Goal: Check status: Check status

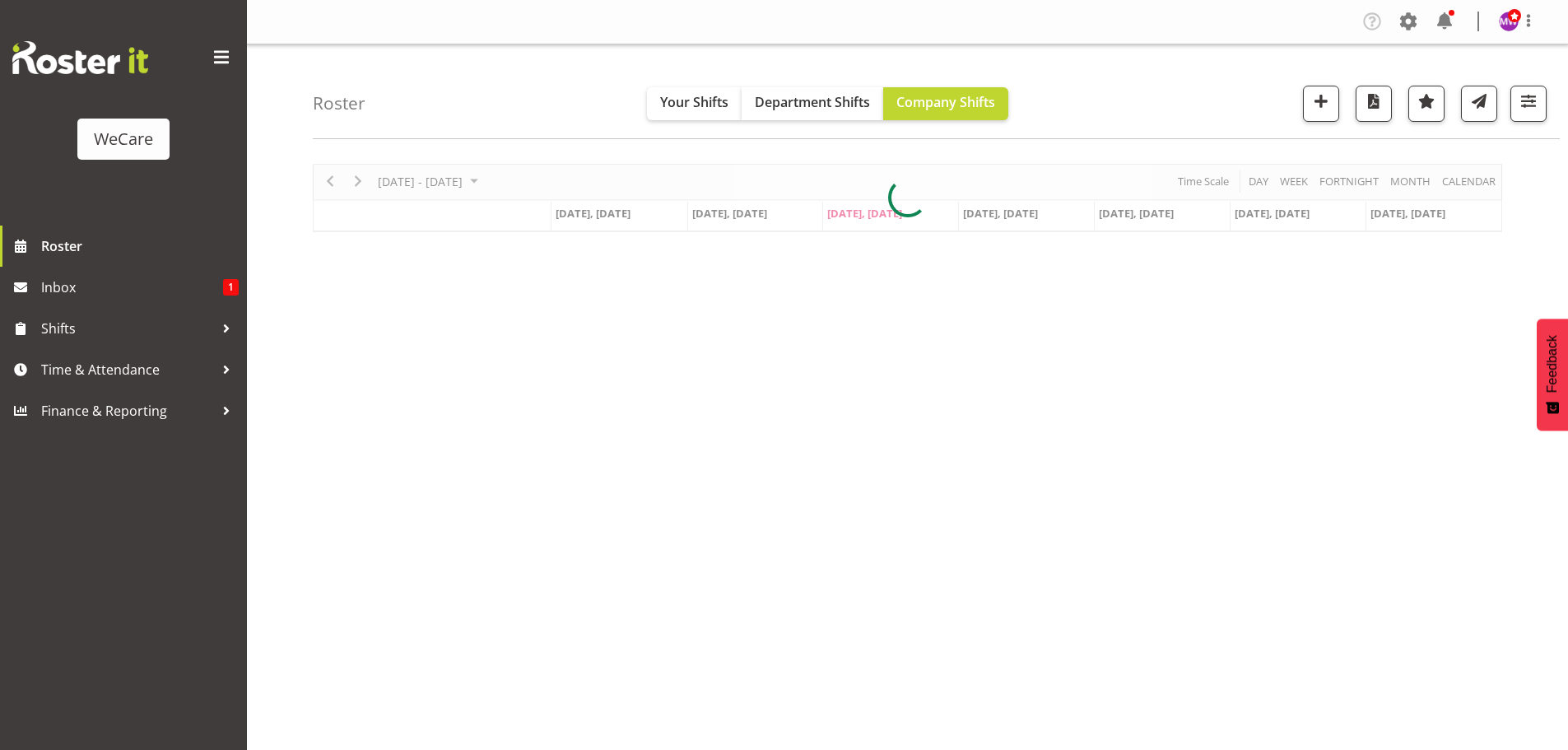
select select "location"
click at [1535, 101] on span "button" at bounding box center [1529, 101] width 22 height 22
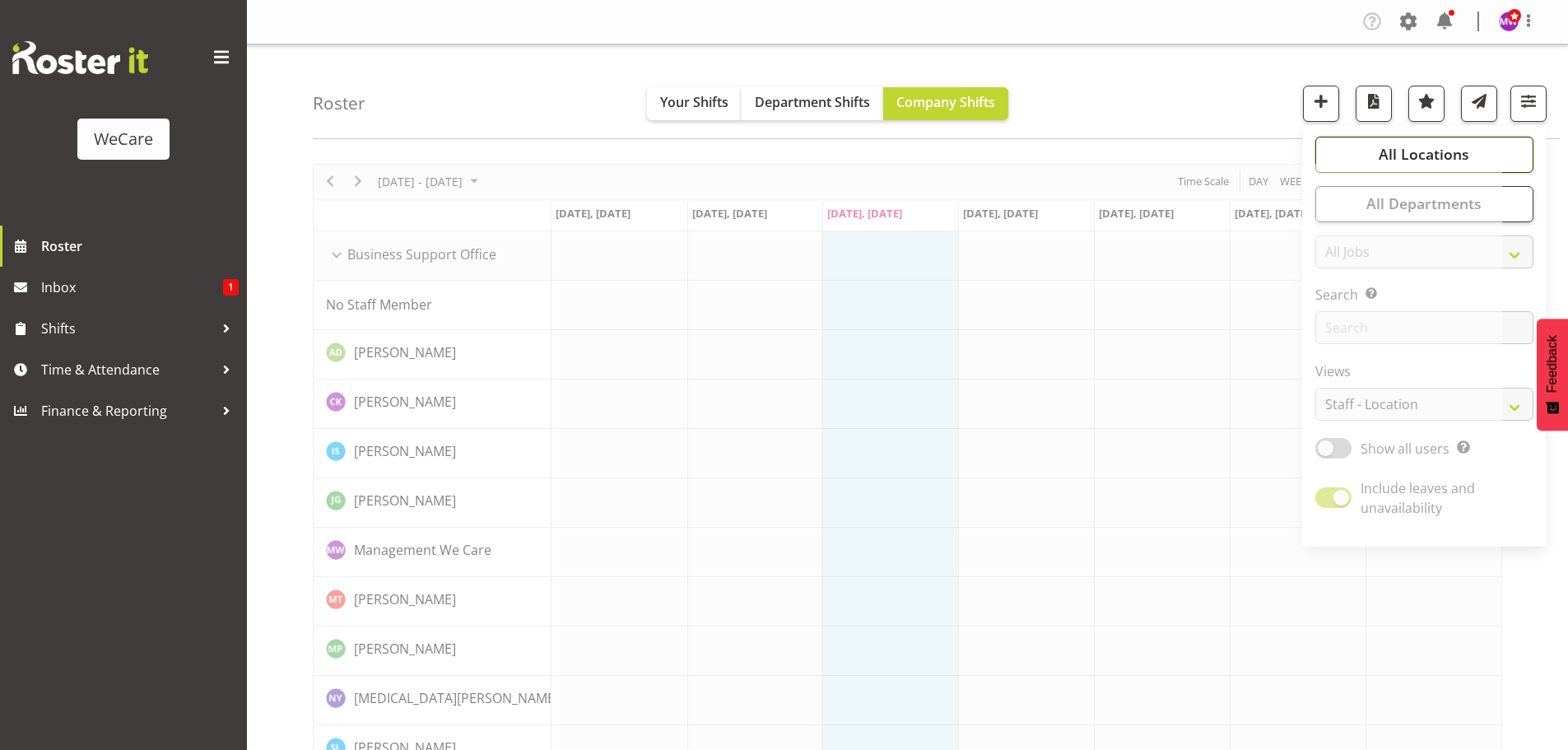
click at [1470, 153] on button "All Locations" at bounding box center [1424, 155] width 218 height 37
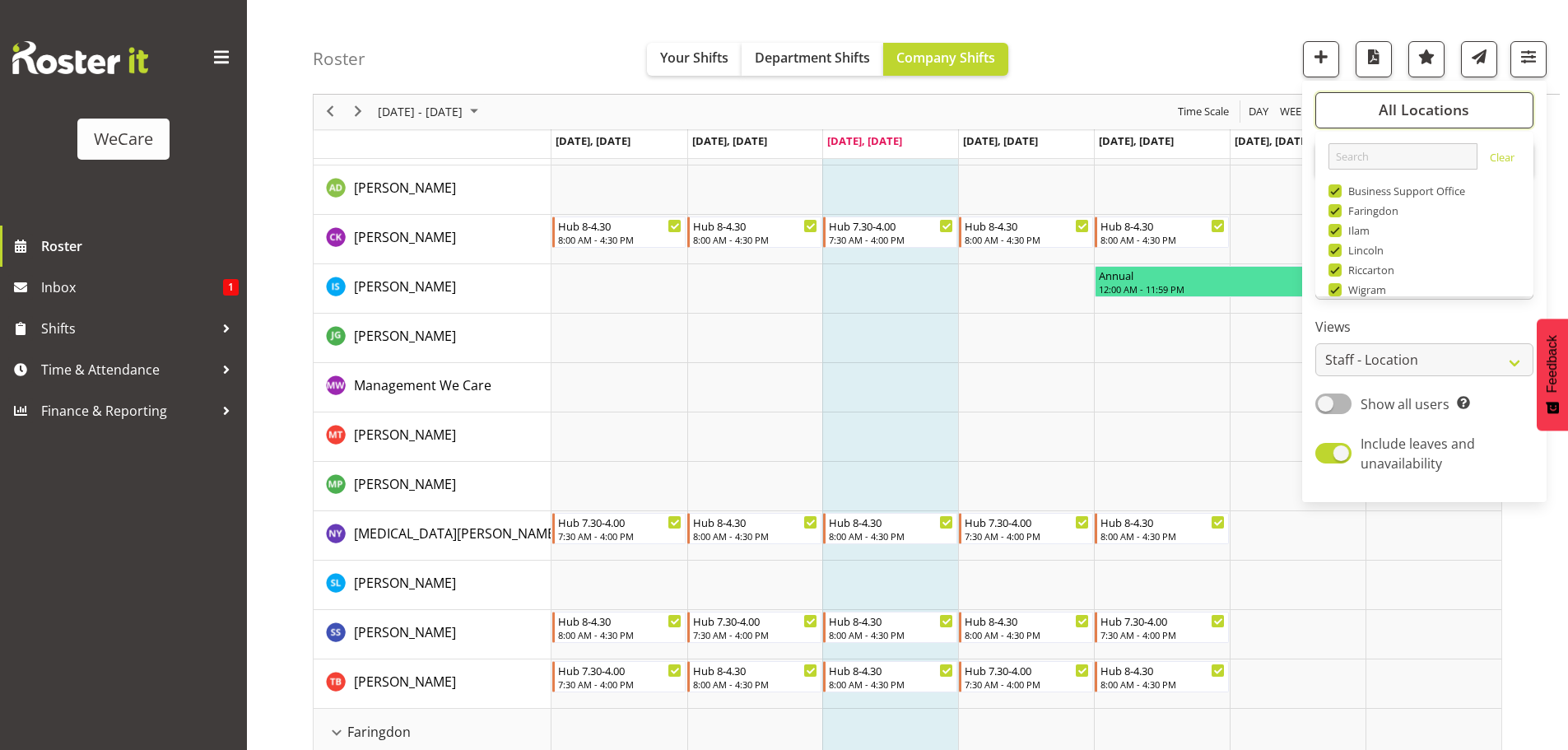
scroll to position [39, 0]
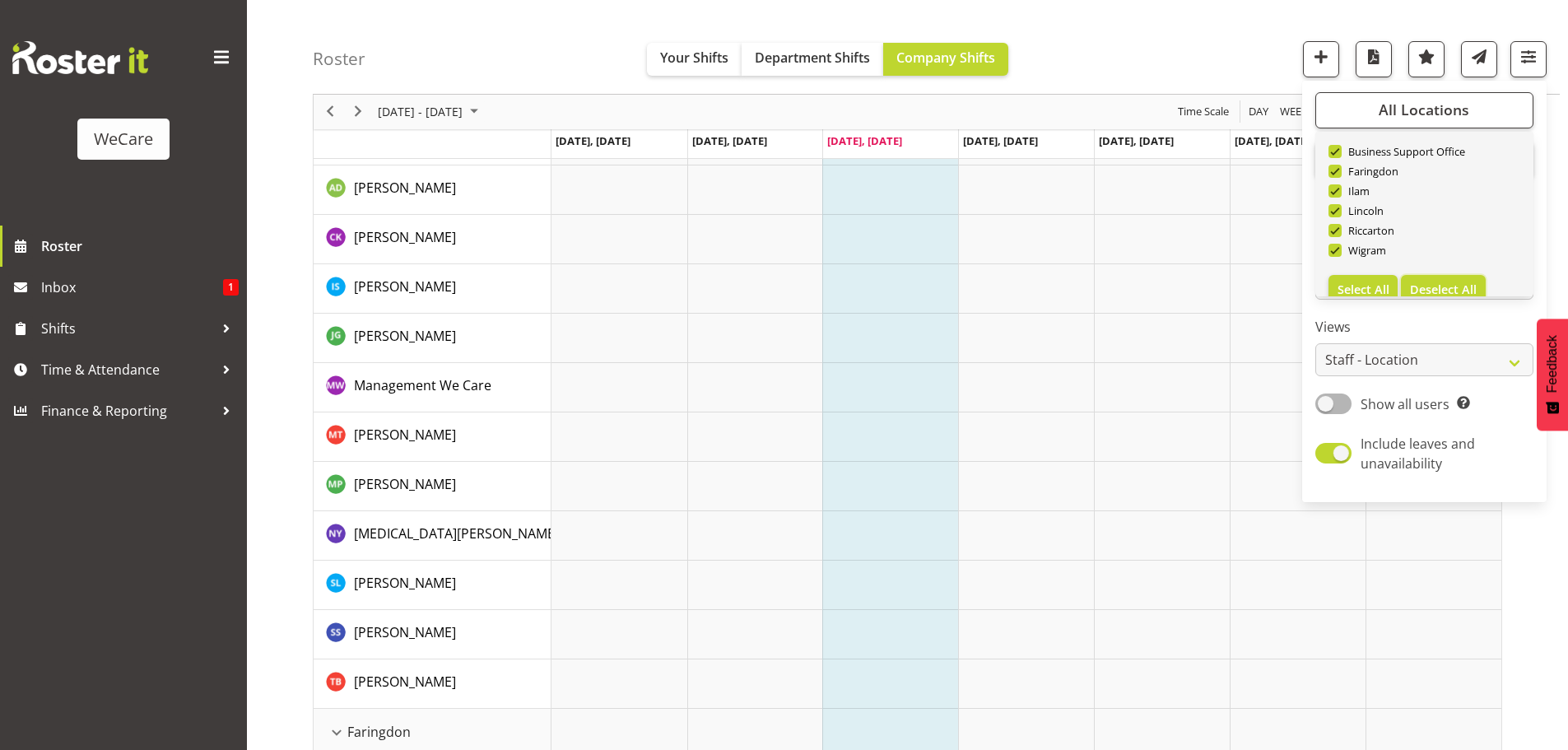
click at [1439, 282] on span "Deselect All" at bounding box center [1443, 289] width 67 height 16
checkbox input "false"
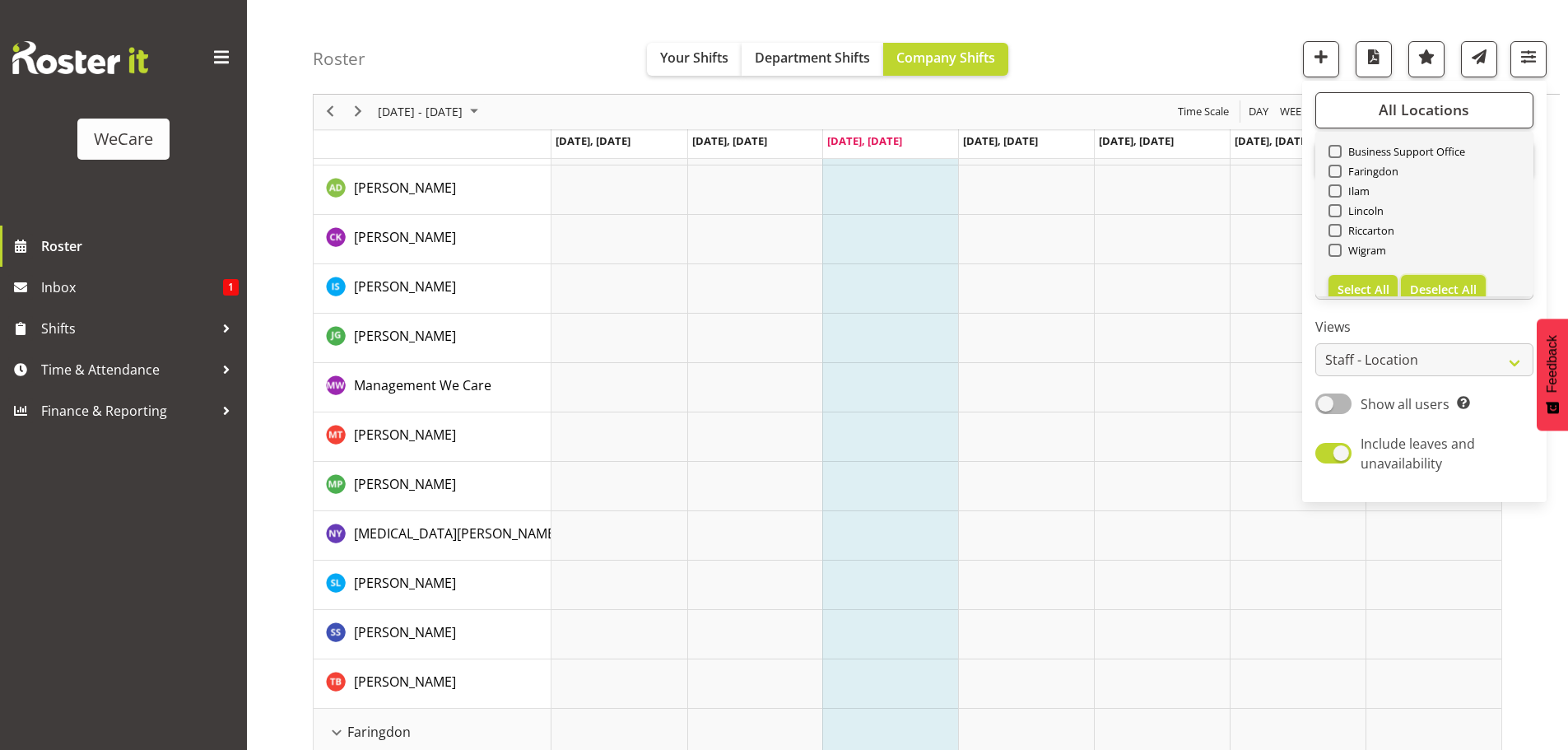
checkbox input "false"
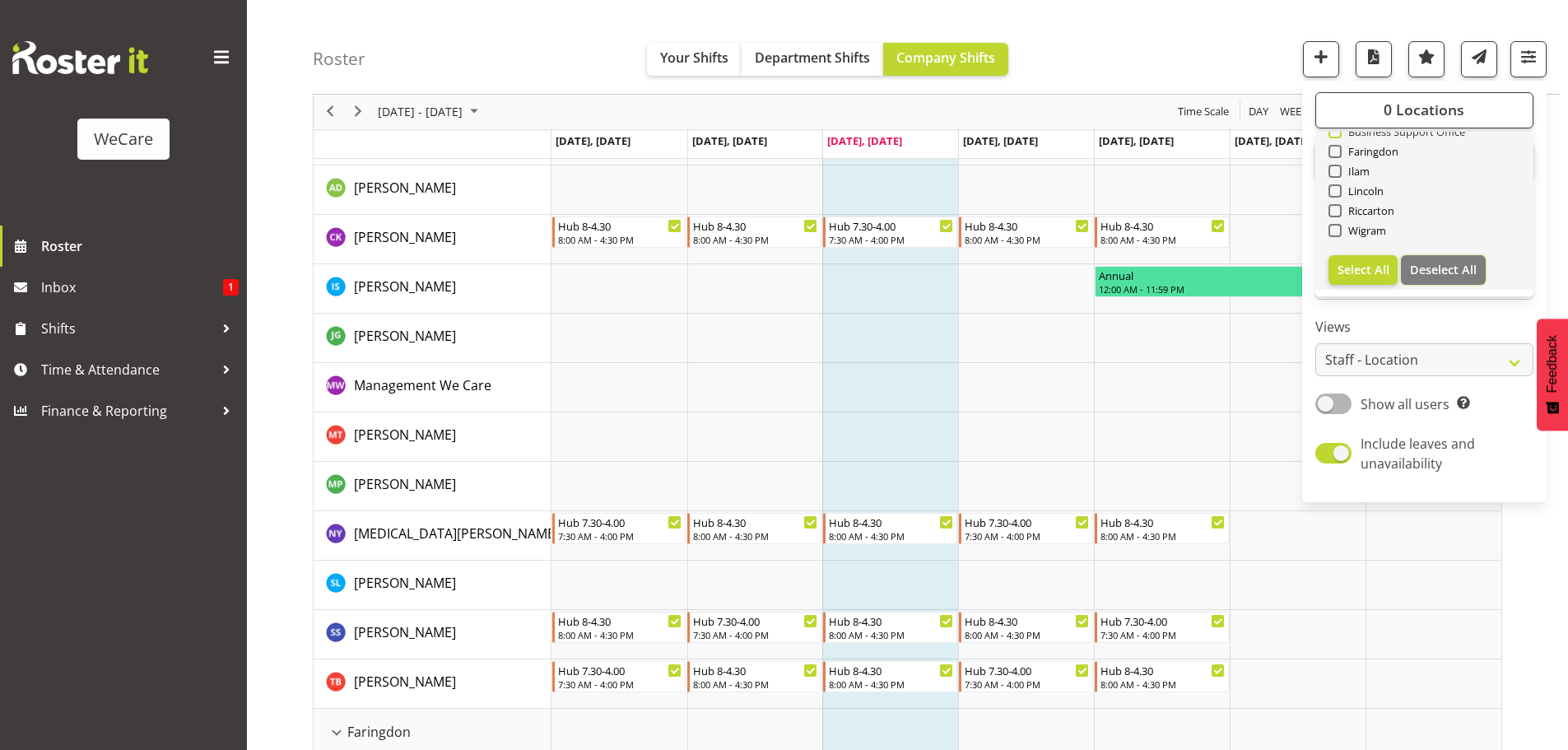
scroll to position [0, 0]
click at [1389, 193] on span "Business Support Office" at bounding box center [1404, 190] width 124 height 13
click at [1340, 193] on input "Business Support Office" at bounding box center [1334, 191] width 10 height 10
checkbox input "true"
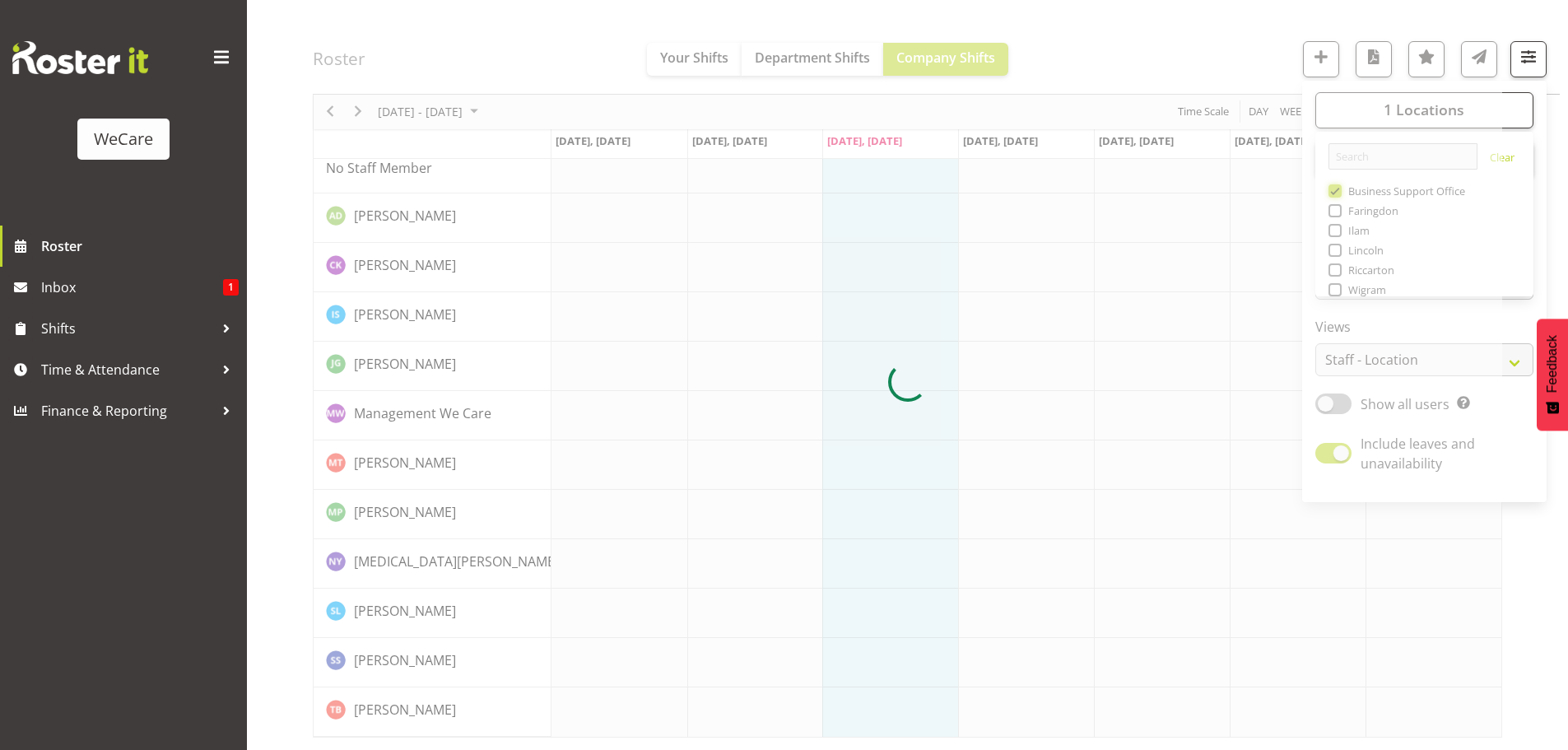
scroll to position [136, 0]
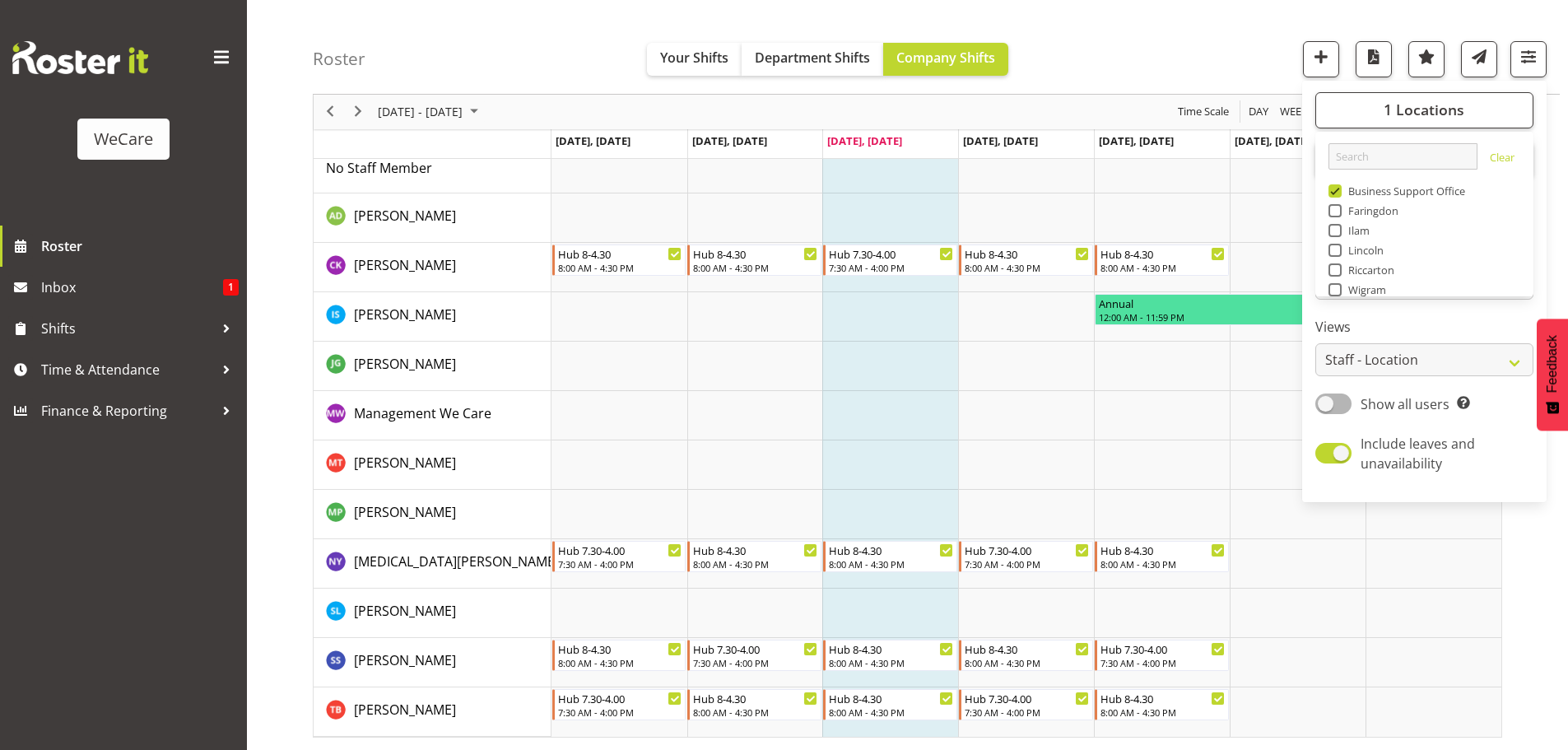
click at [1175, 49] on div "Roster Your Shifts Department Shifts Company Shifts 1 Locations Clear Business …" at bounding box center [936, 47] width 1247 height 95
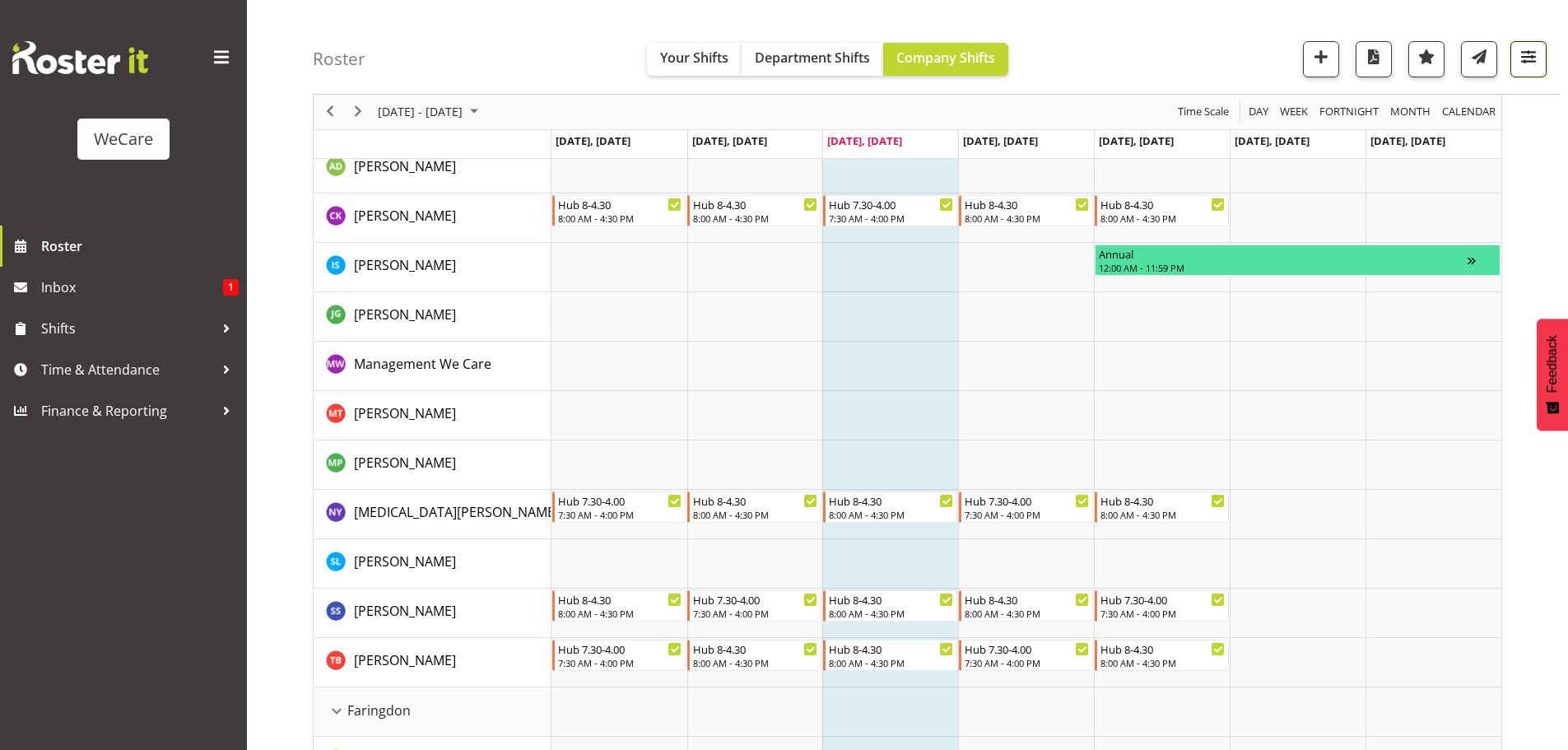
click at [1544, 61] on button "button" at bounding box center [1529, 59] width 36 height 37
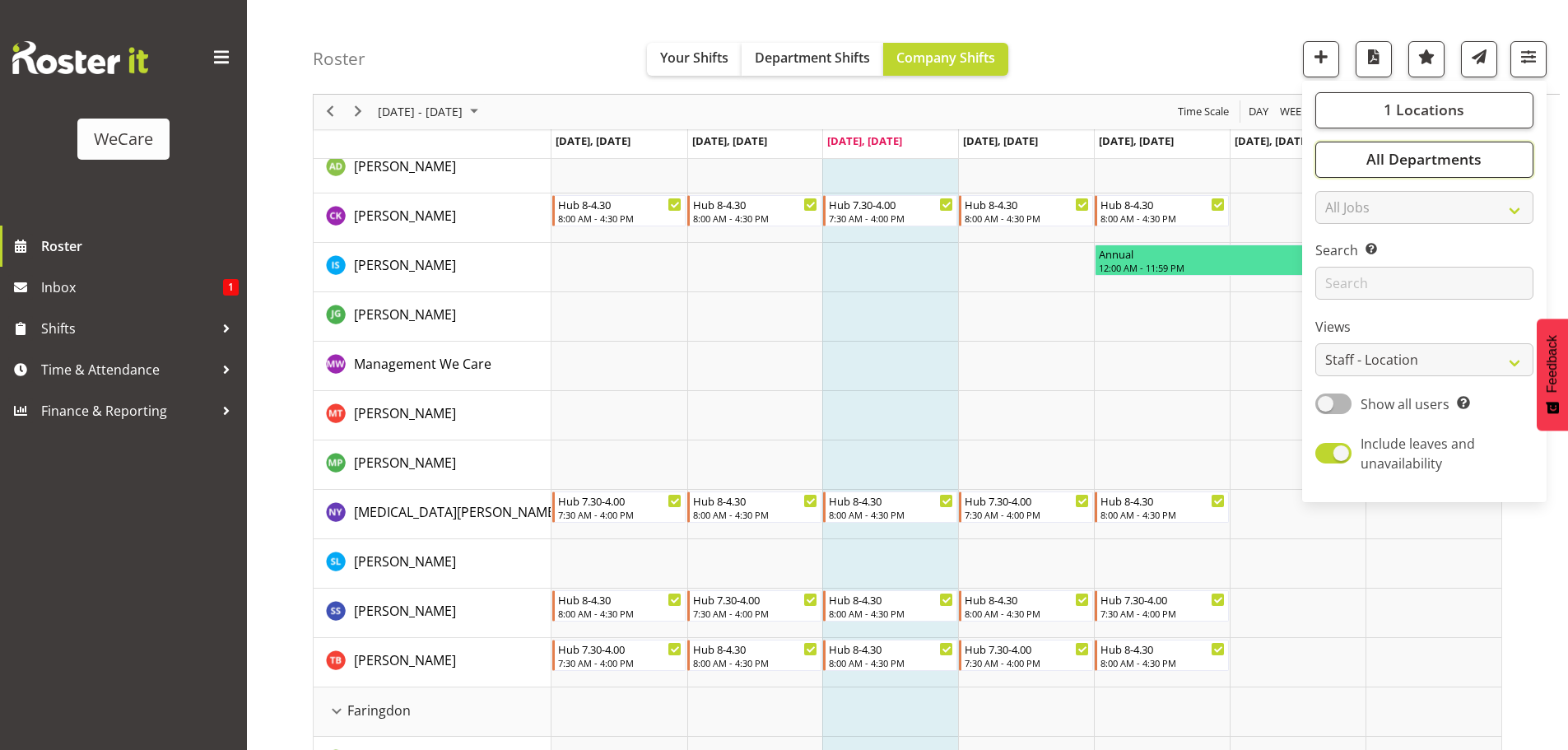
click at [1414, 161] on span "All Departments" at bounding box center [1424, 159] width 116 height 20
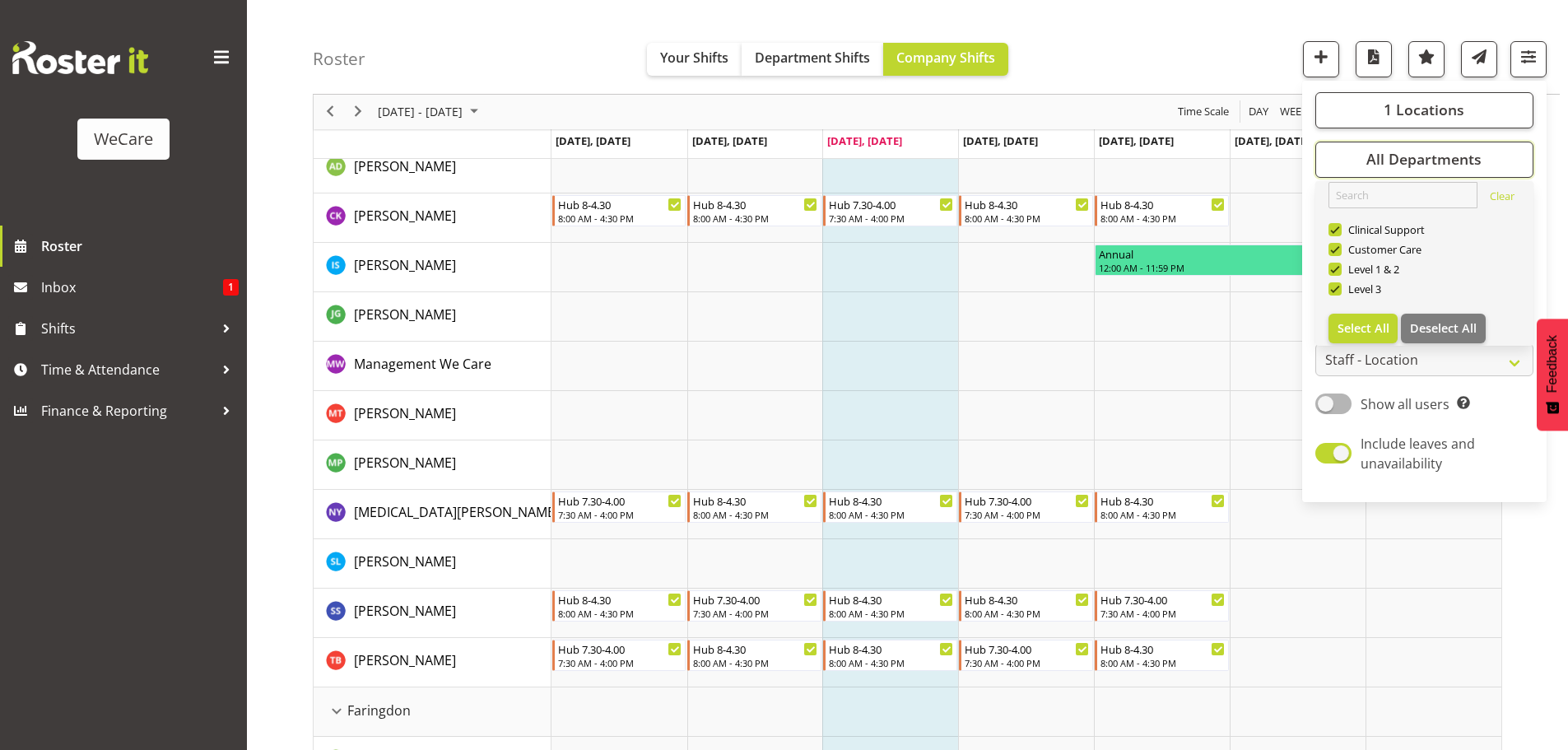
scroll to position [20, 0]
click at [1424, 318] on span "Deselect All" at bounding box center [1443, 319] width 67 height 16
checkbox input "false"
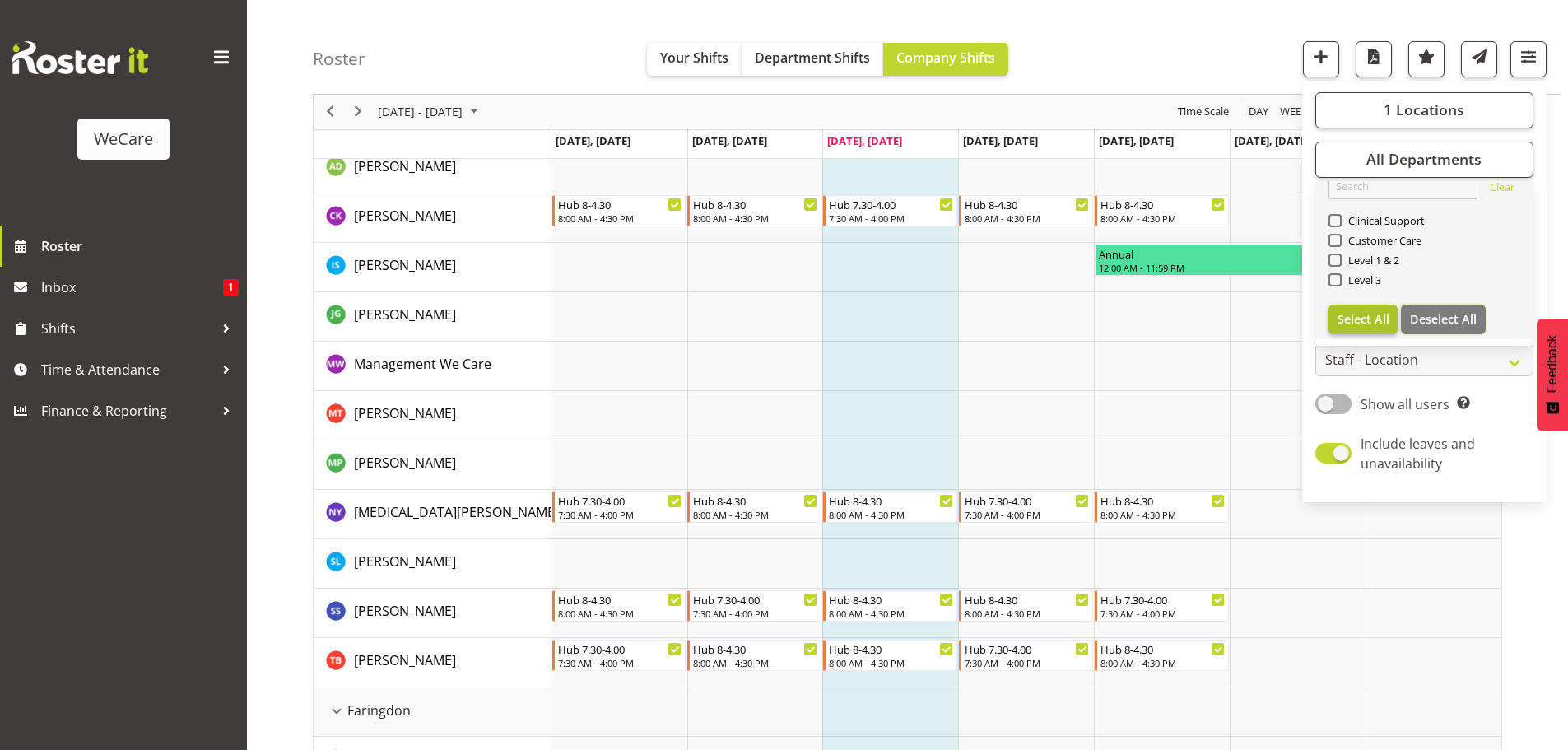
checkbox input "false"
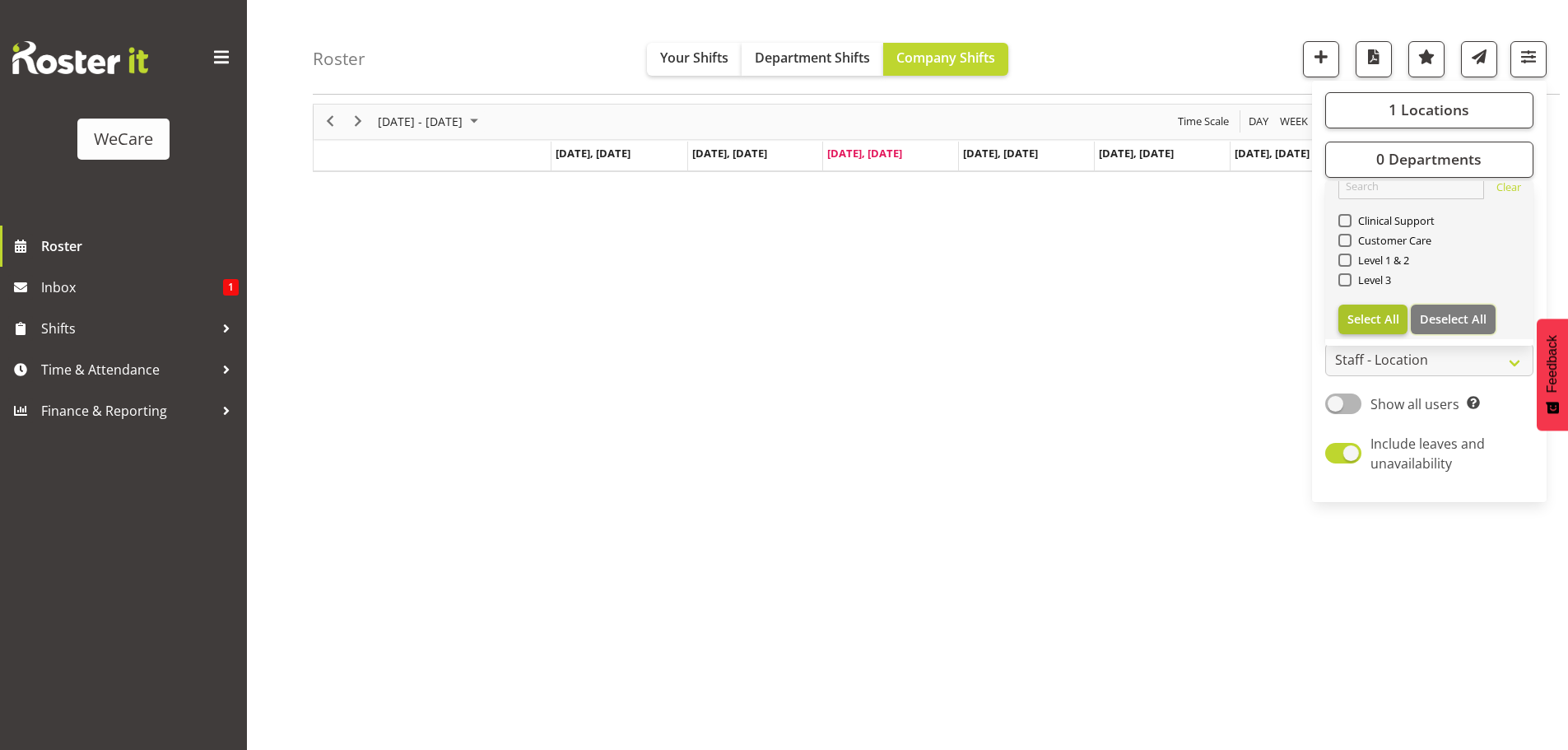
scroll to position [60, 0]
click at [1349, 260] on span at bounding box center [1345, 260] width 13 height 13
click at [1349, 260] on input "Level 1 & 2" at bounding box center [1344, 261] width 10 height 10
checkbox input "true"
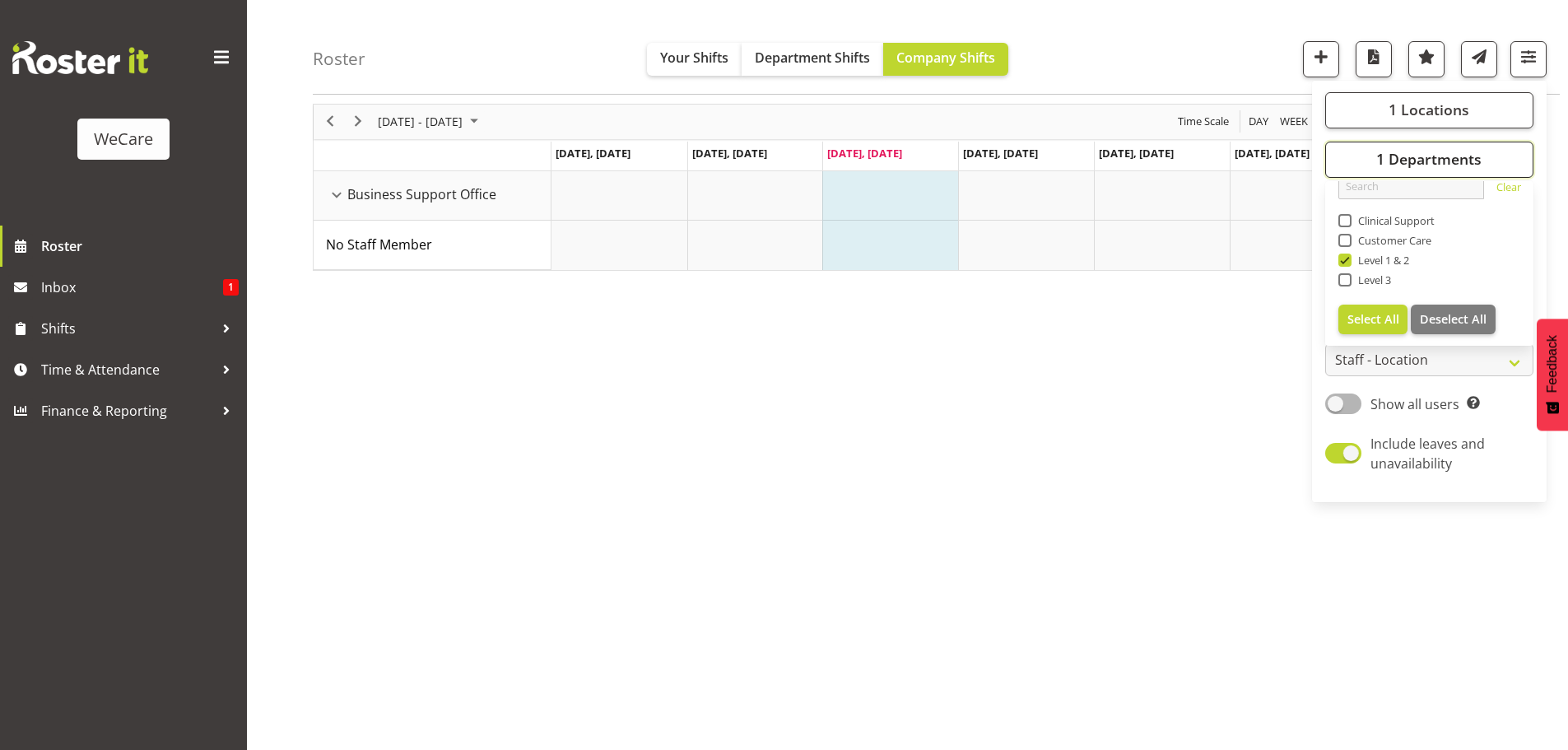
click at [1394, 150] on span "1 Departments" at bounding box center [1429, 159] width 105 height 20
click at [1390, 148] on button "1 Departments" at bounding box center [1430, 160] width 208 height 37
click at [1394, 114] on span "1 Locations" at bounding box center [1429, 110] width 81 height 20
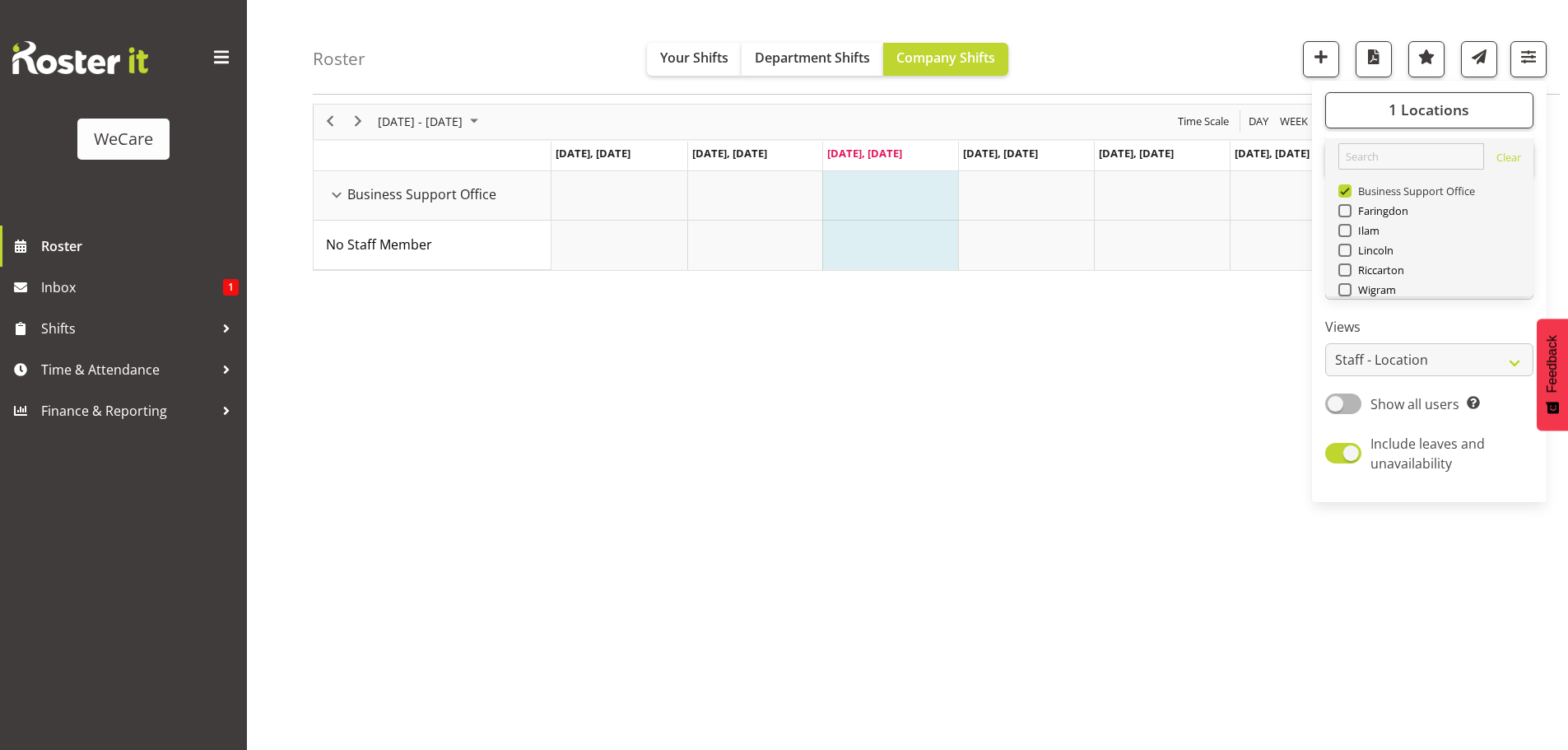
click at [1348, 194] on span at bounding box center [1345, 190] width 13 height 13
click at [1348, 194] on input "Business Support Office" at bounding box center [1344, 191] width 10 height 10
checkbox input "false"
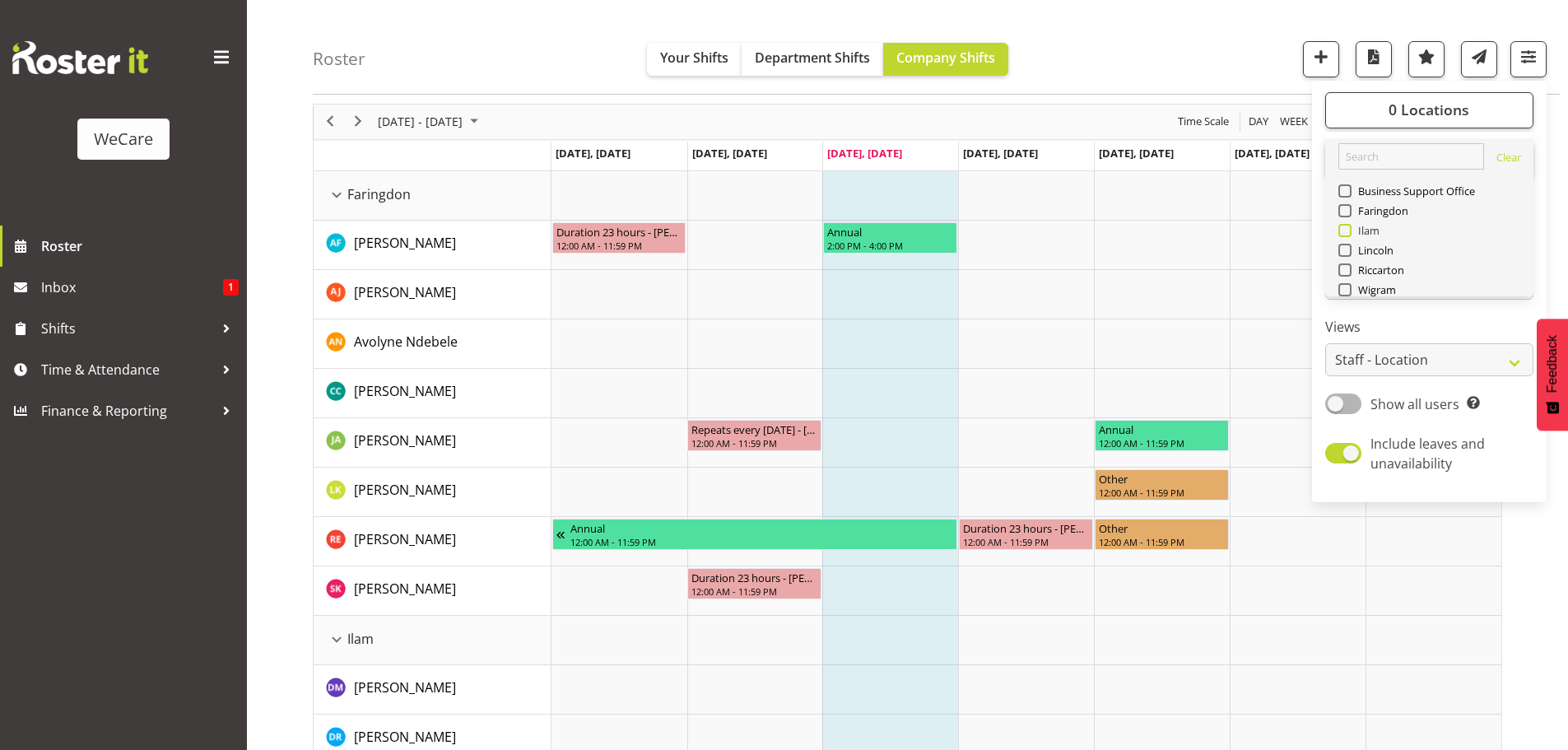
click at [1346, 231] on span at bounding box center [1345, 230] width 13 height 13
click at [1346, 231] on input "Ilam" at bounding box center [1344, 231] width 10 height 10
checkbox input "true"
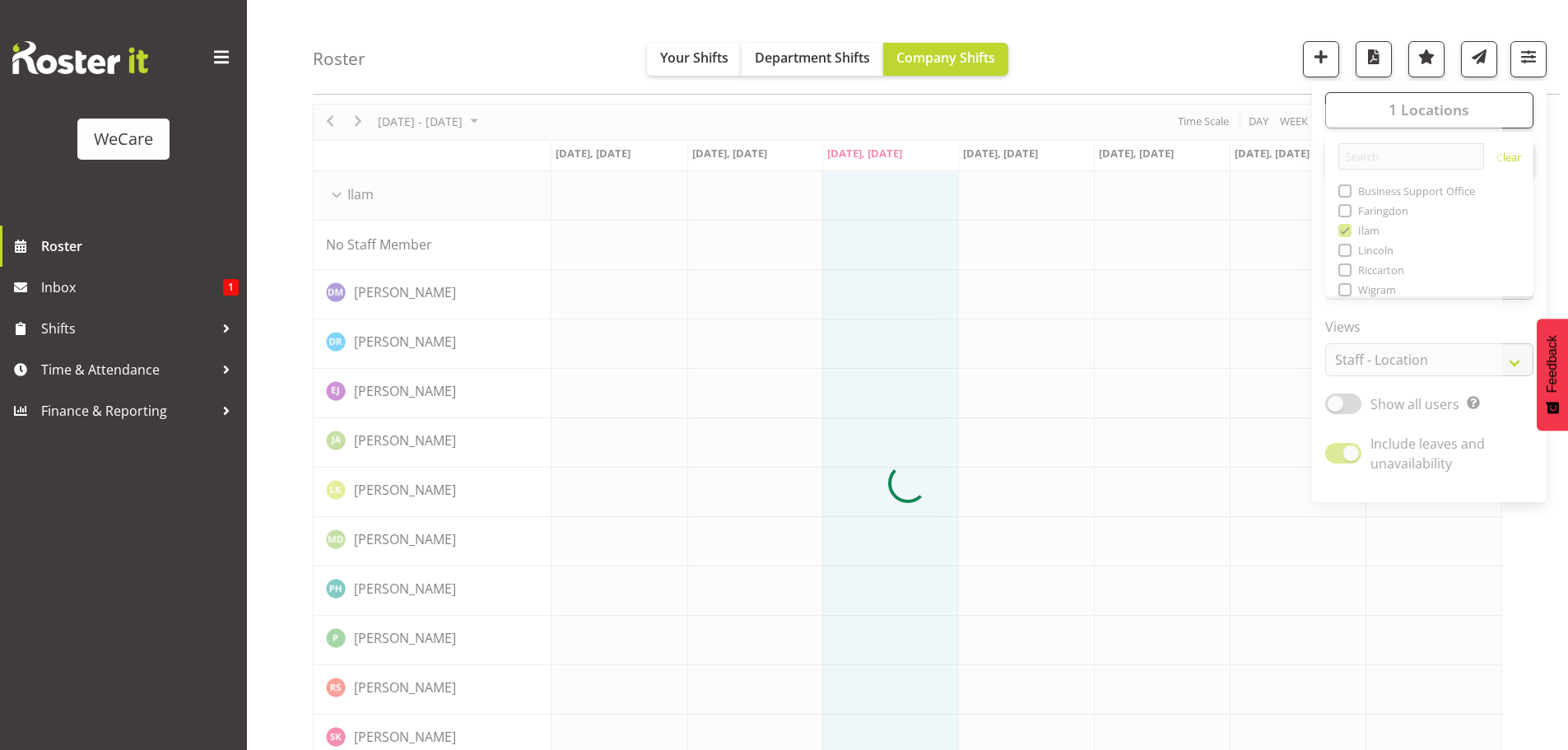
click at [1346, 269] on div at bounding box center [907, 483] width 1189 height 760
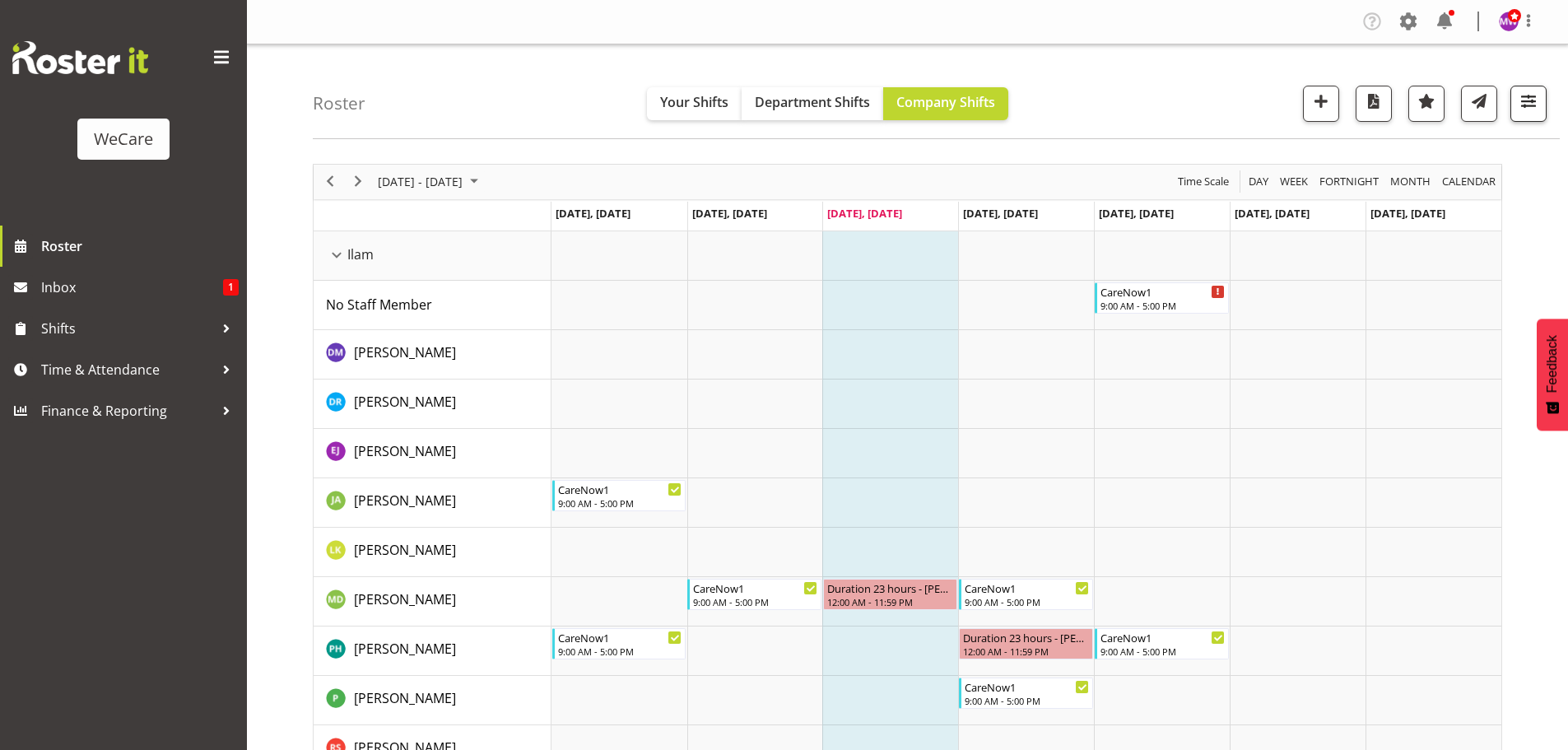
drag, startPoint x: 1546, startPoint y: 94, endPoint x: 1541, endPoint y: 103, distance: 10.3
click at [1545, 94] on div "Roster Your Shifts Department Shifts Company Shifts 1 Locations Clear Business …" at bounding box center [936, 91] width 1247 height 95
click at [1533, 106] on span "button" at bounding box center [1529, 101] width 22 height 22
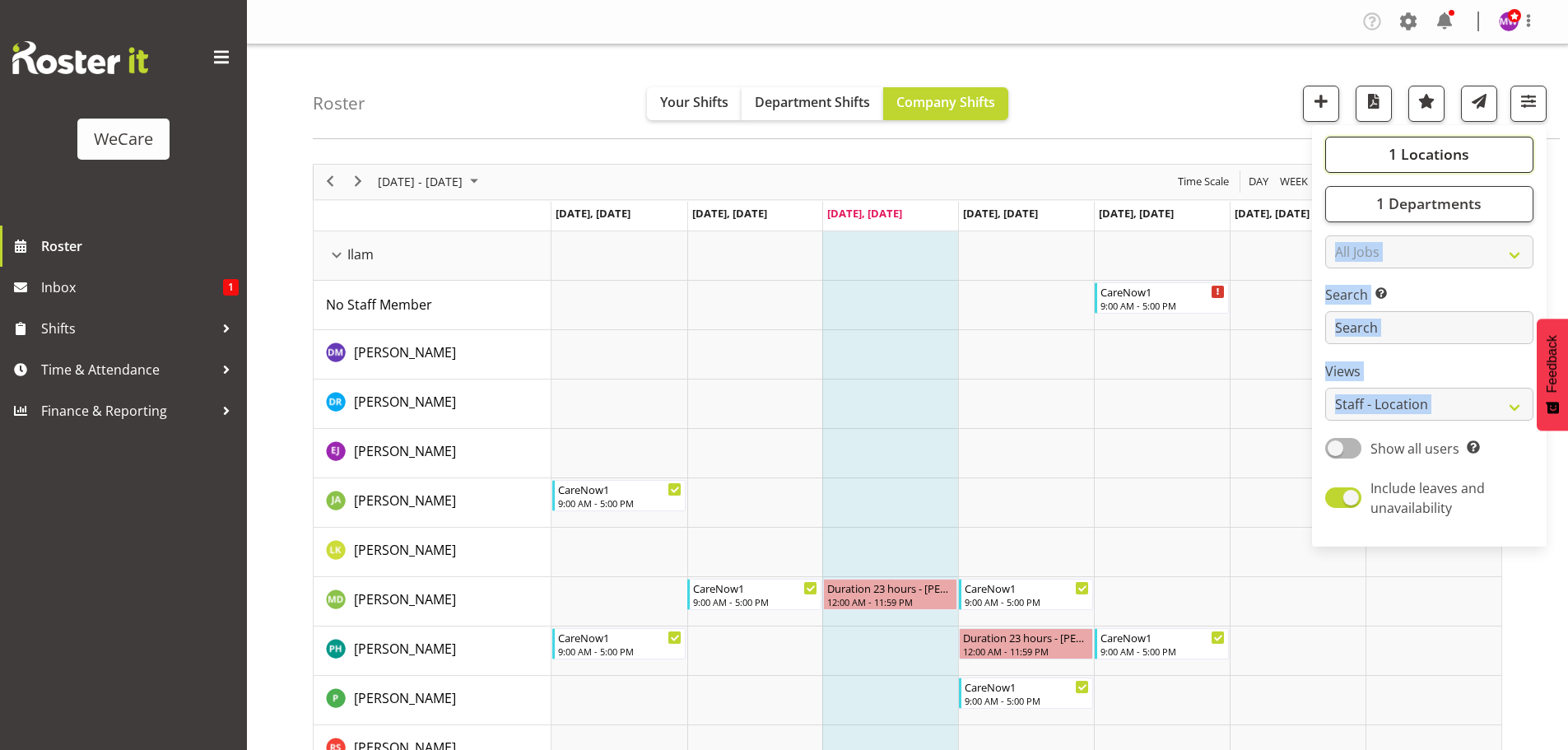
click at [1472, 155] on button "1 Locations" at bounding box center [1430, 155] width 208 height 37
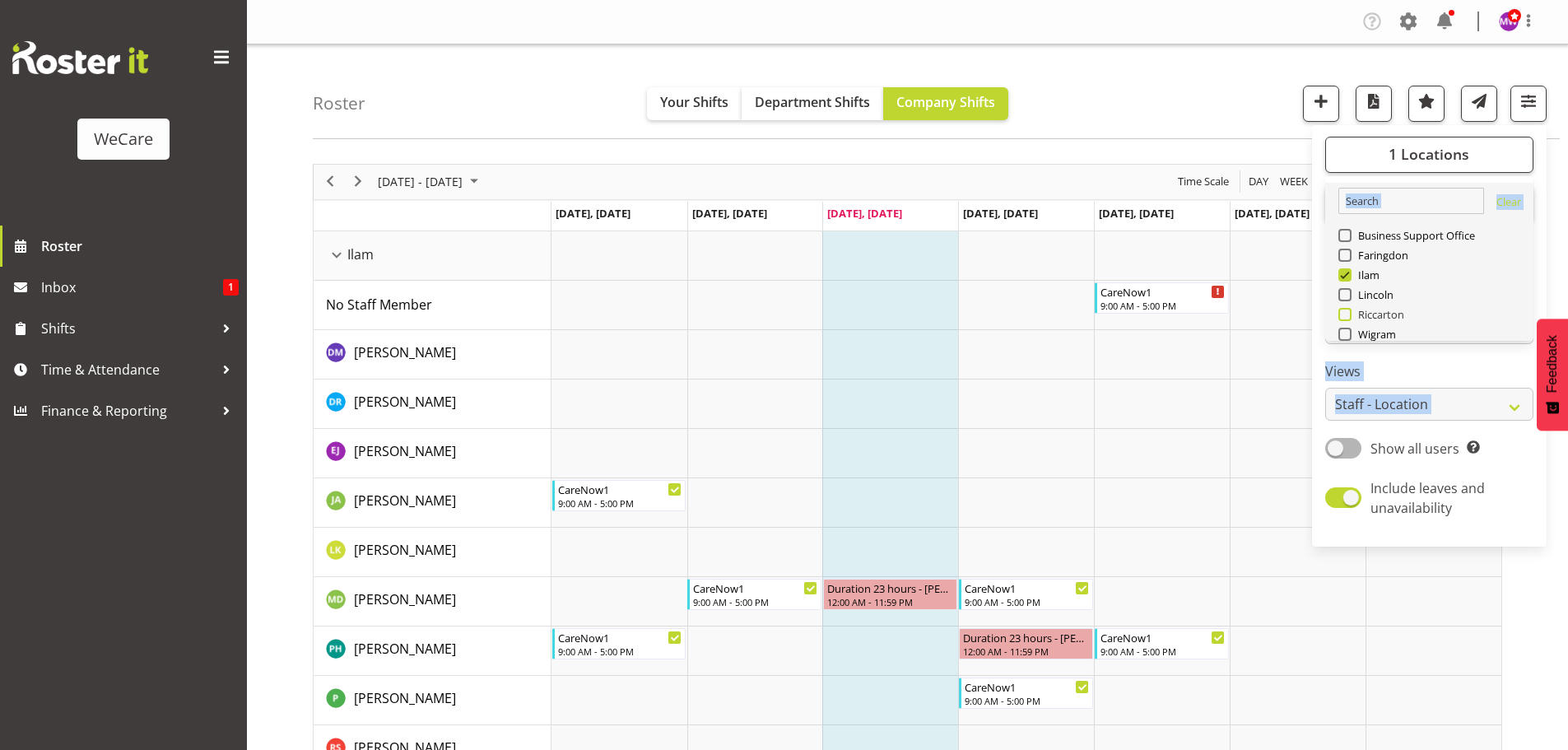
drag, startPoint x: 1347, startPoint y: 316, endPoint x: 1347, endPoint y: 326, distance: 10.0
click at [1347, 318] on span at bounding box center [1345, 314] width 13 height 13
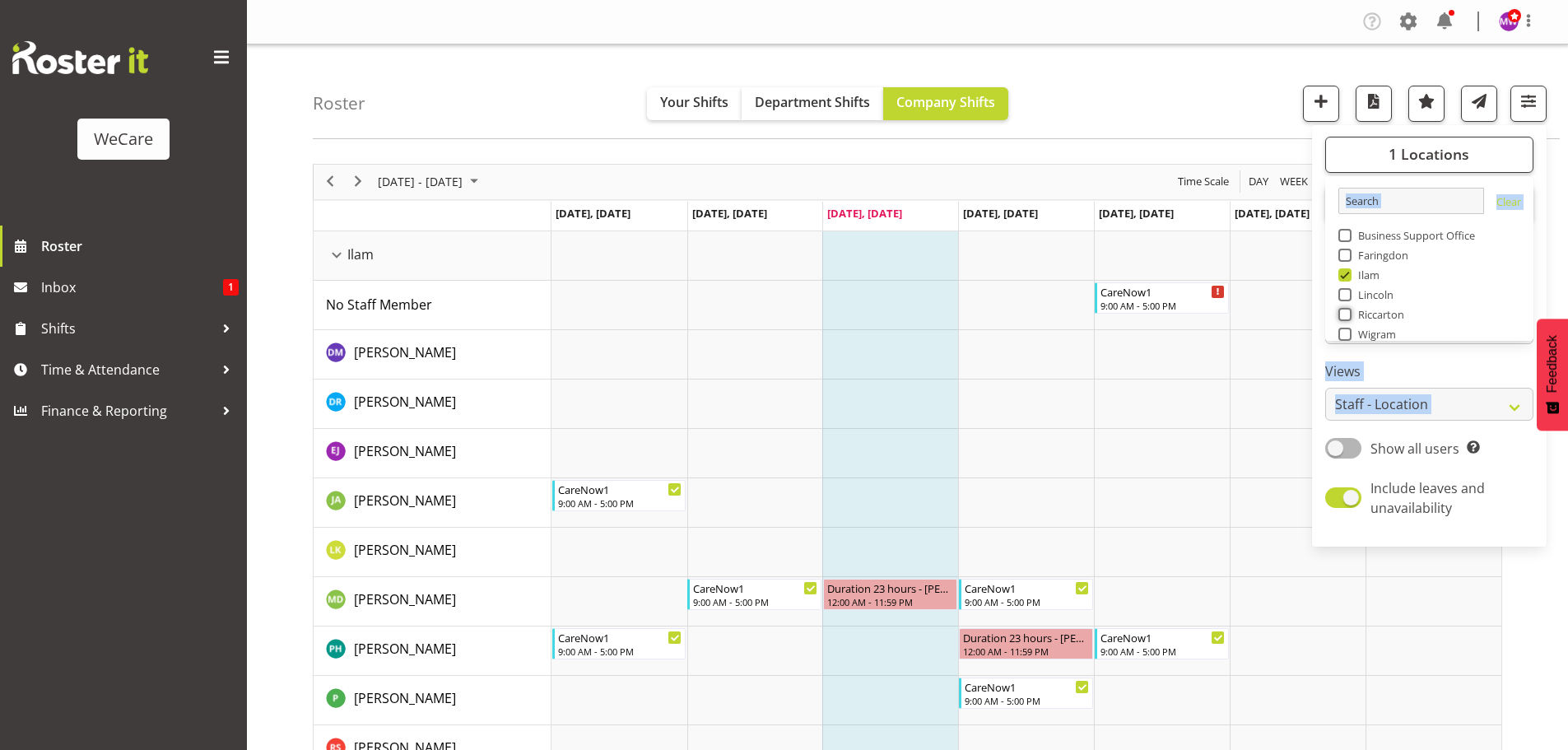
click at [1347, 318] on input "Riccarton" at bounding box center [1344, 314] width 10 height 10
checkbox input "true"
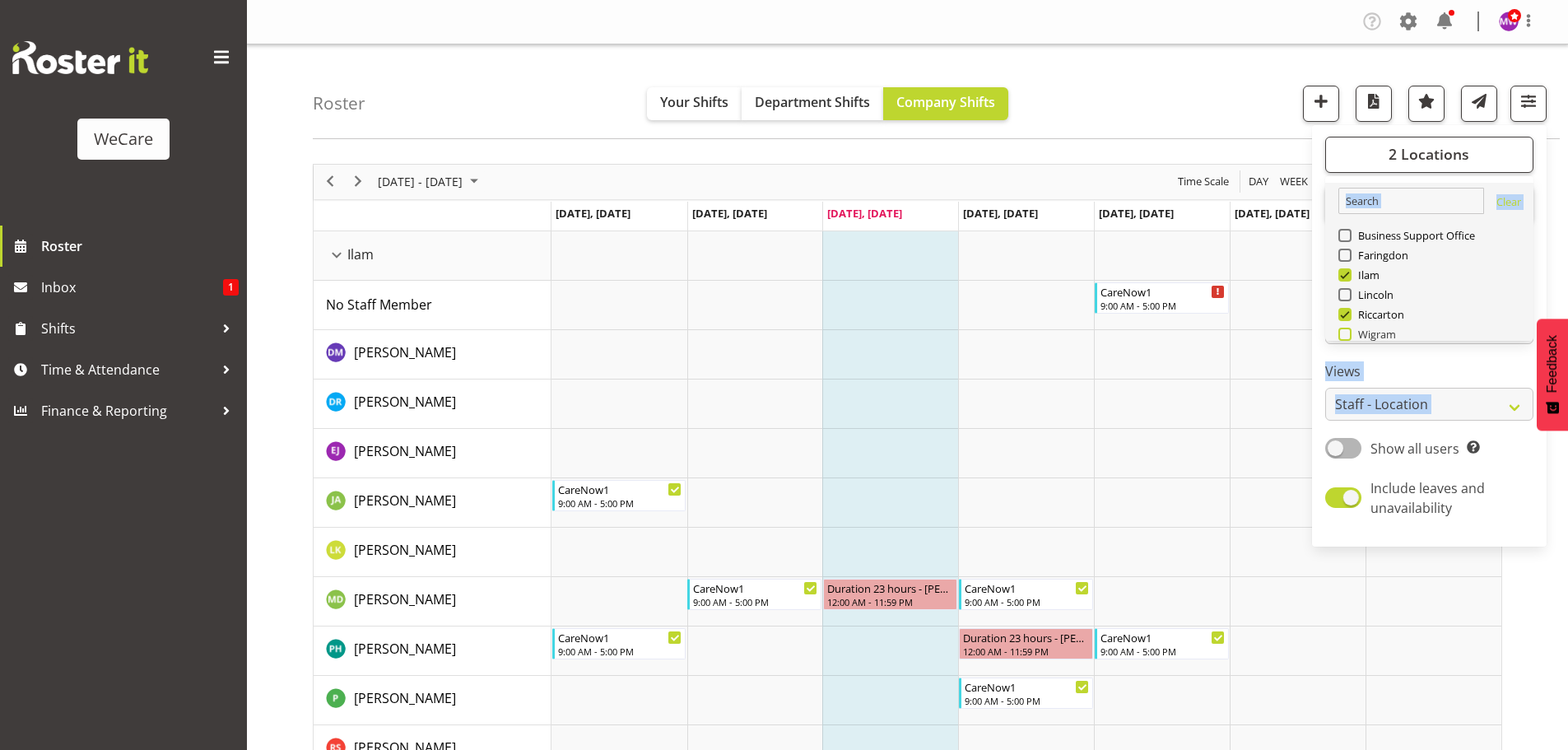
click at [1345, 335] on span at bounding box center [1345, 334] width 13 height 13
click at [1345, 335] on input "Wigram" at bounding box center [1344, 334] width 10 height 10
checkbox input "true"
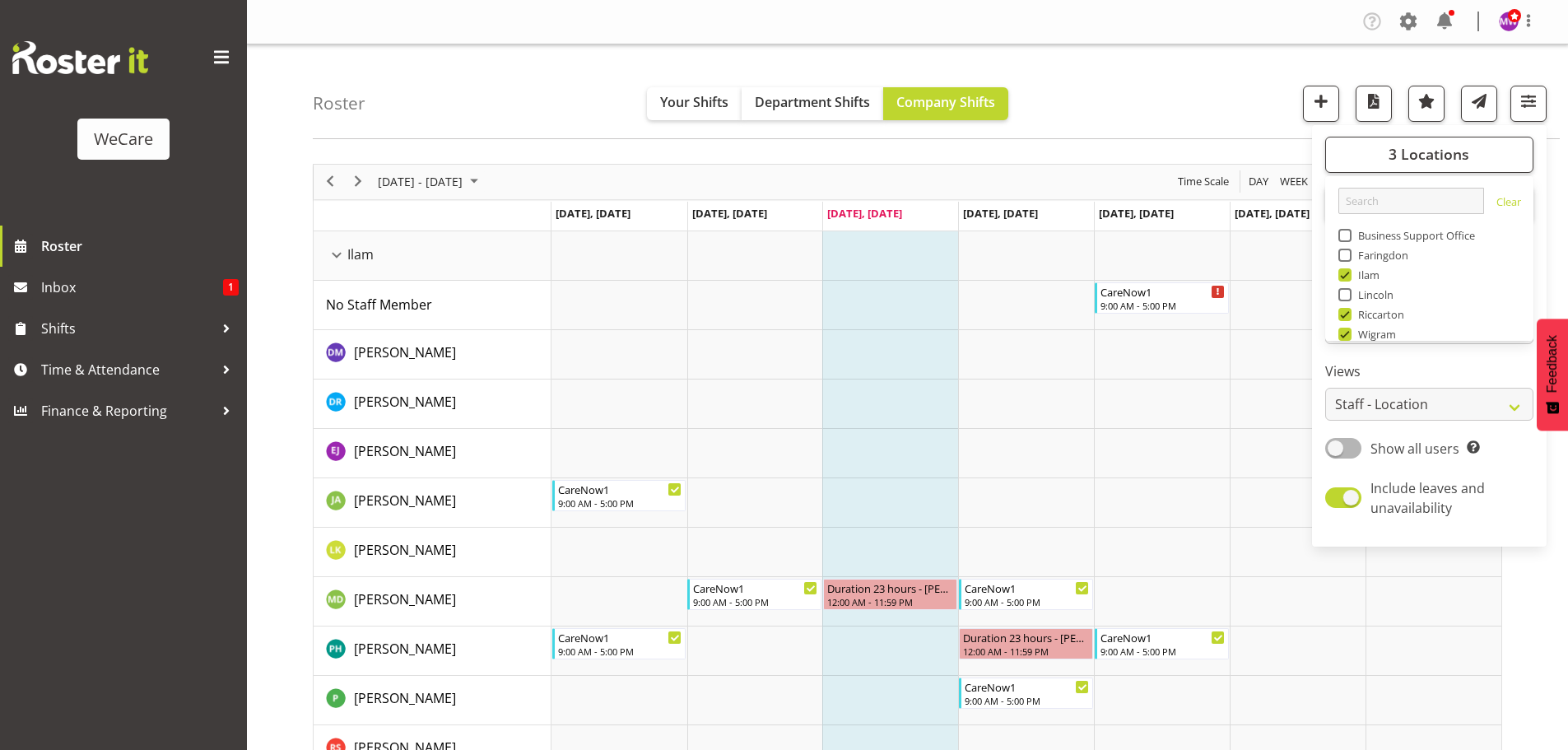
click at [1215, 111] on div "Roster Your Shifts Department Shifts Company Shifts 3 Locations Clear Business …" at bounding box center [936, 91] width 1247 height 95
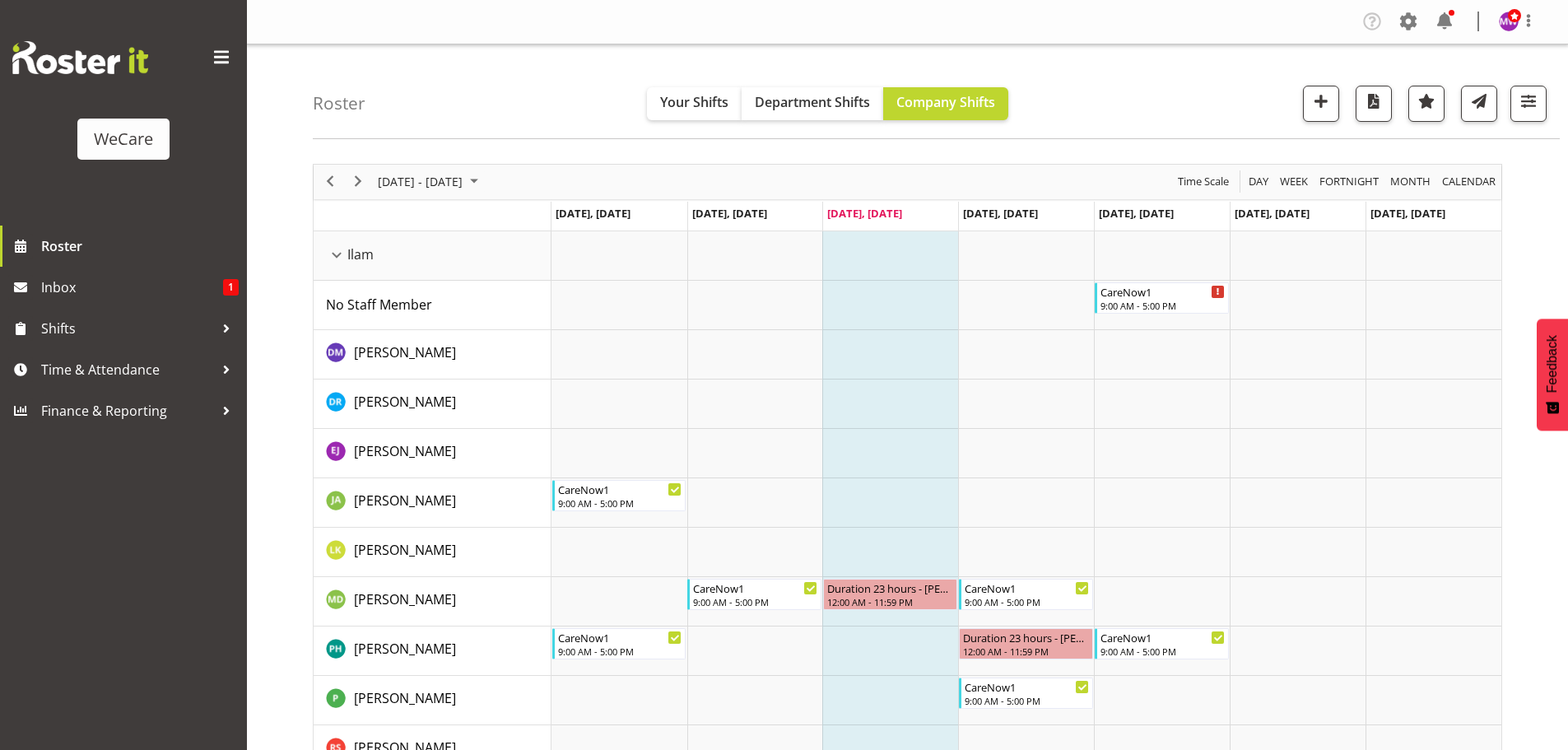
click at [1548, 103] on div "Roster Your Shifts Department Shifts Company Shifts 3 Locations Clear Business …" at bounding box center [936, 91] width 1247 height 95
click at [484, 189] on span "August 2025" at bounding box center [473, 182] width 20 height 21
click at [555, 223] on span "next month" at bounding box center [551, 223] width 29 height 30
click at [503, 282] on span "3" at bounding box center [500, 280] width 24 height 24
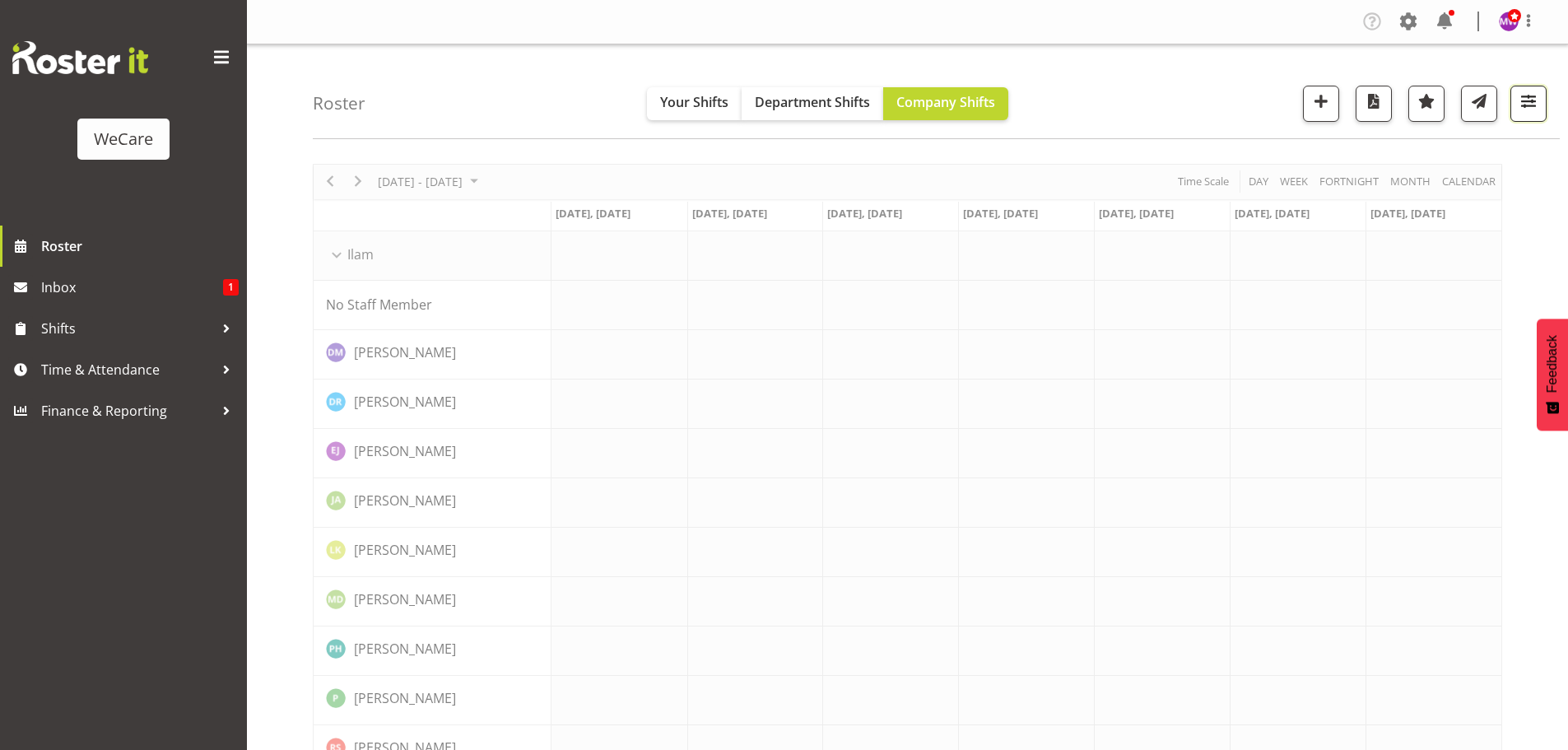
click at [1521, 110] on span "button" at bounding box center [1529, 101] width 22 height 22
click at [1532, 93] on span "button" at bounding box center [1529, 101] width 22 height 22
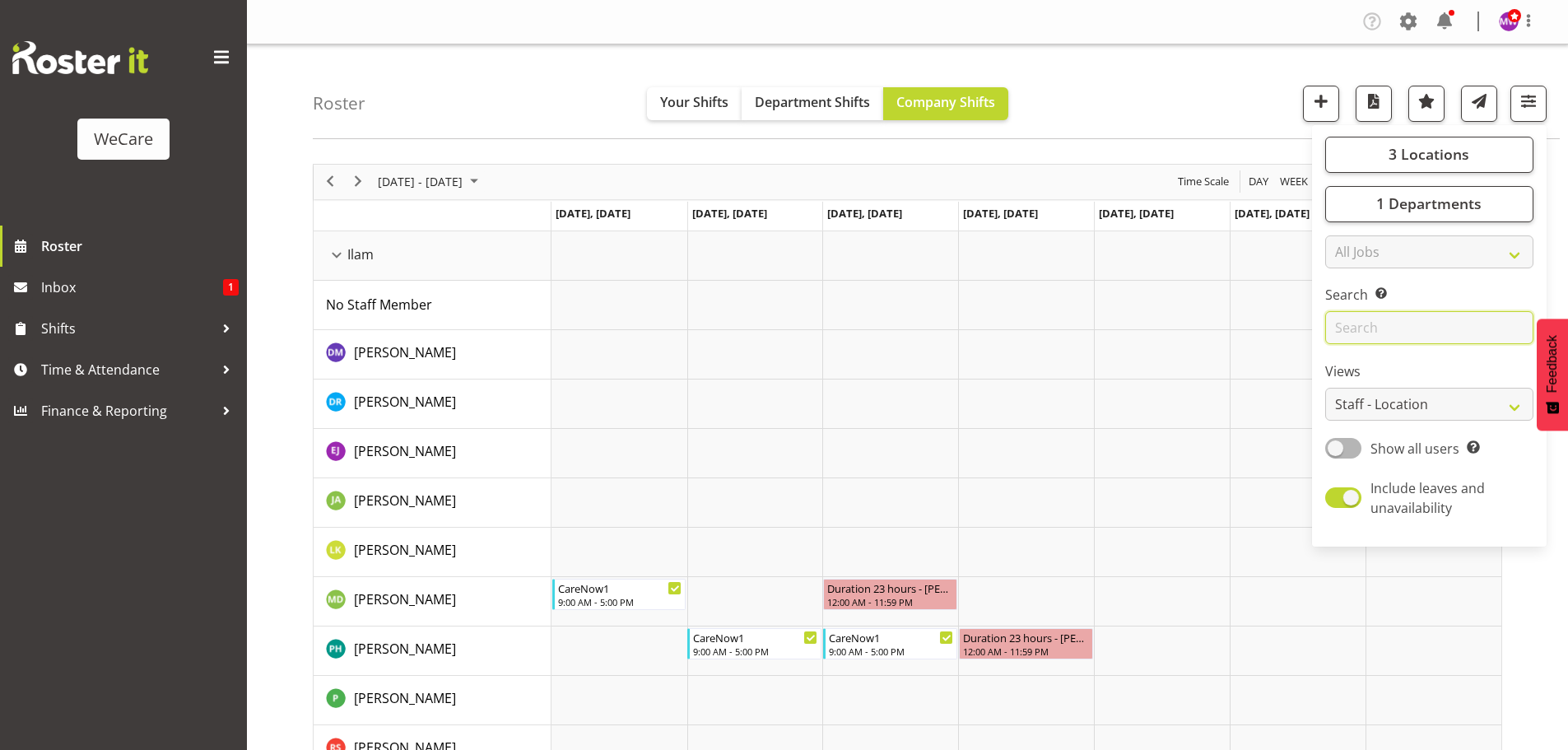
click at [1408, 330] on input "text" at bounding box center [1430, 328] width 208 height 33
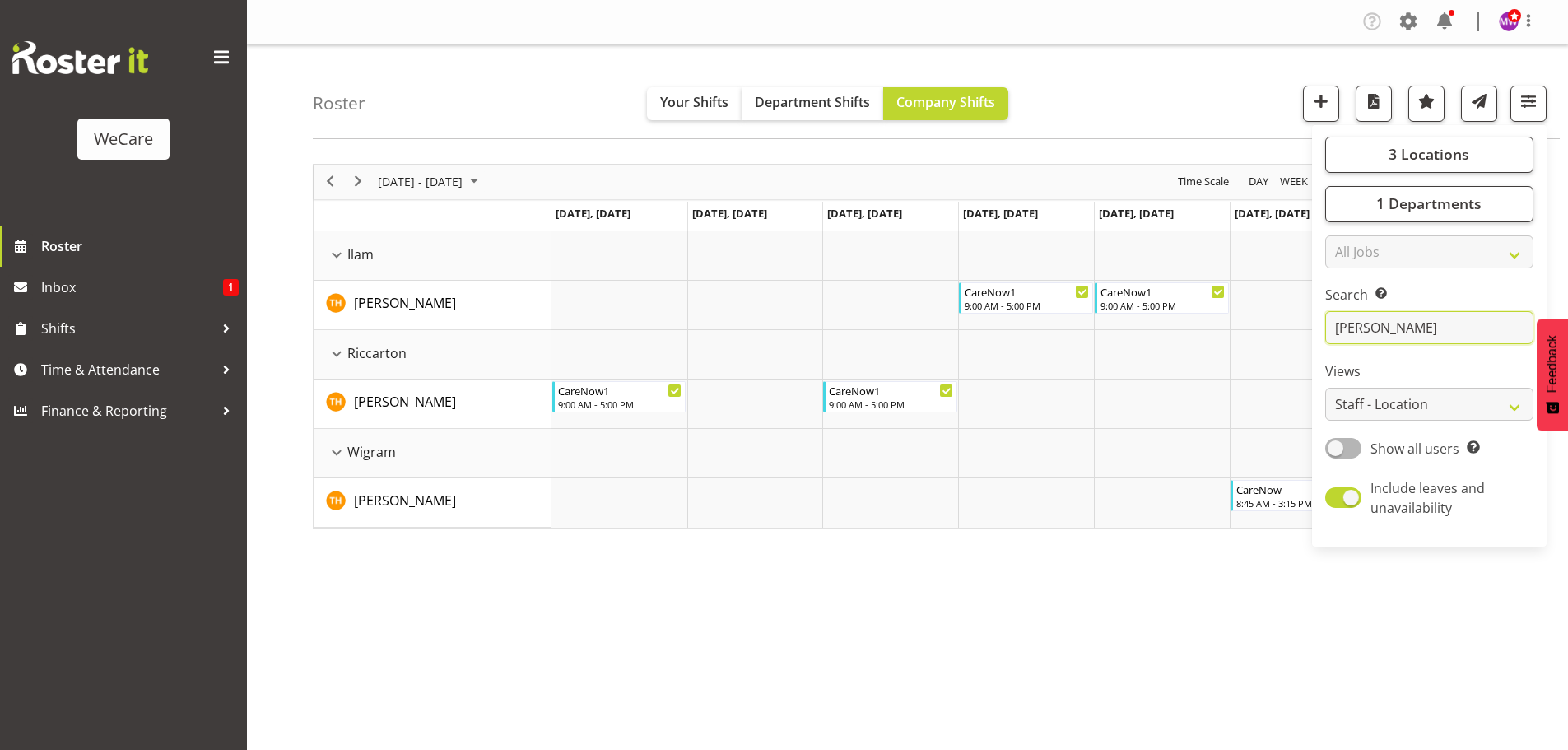
type input "[PERSON_NAME]"
click at [1127, 659] on div "[DATE] - [DATE] [DATE] Day Week Fortnight Month calendar Month Agenda Time Scal…" at bounding box center [940, 481] width 1255 height 659
